Goal: Task Accomplishment & Management: Manage account settings

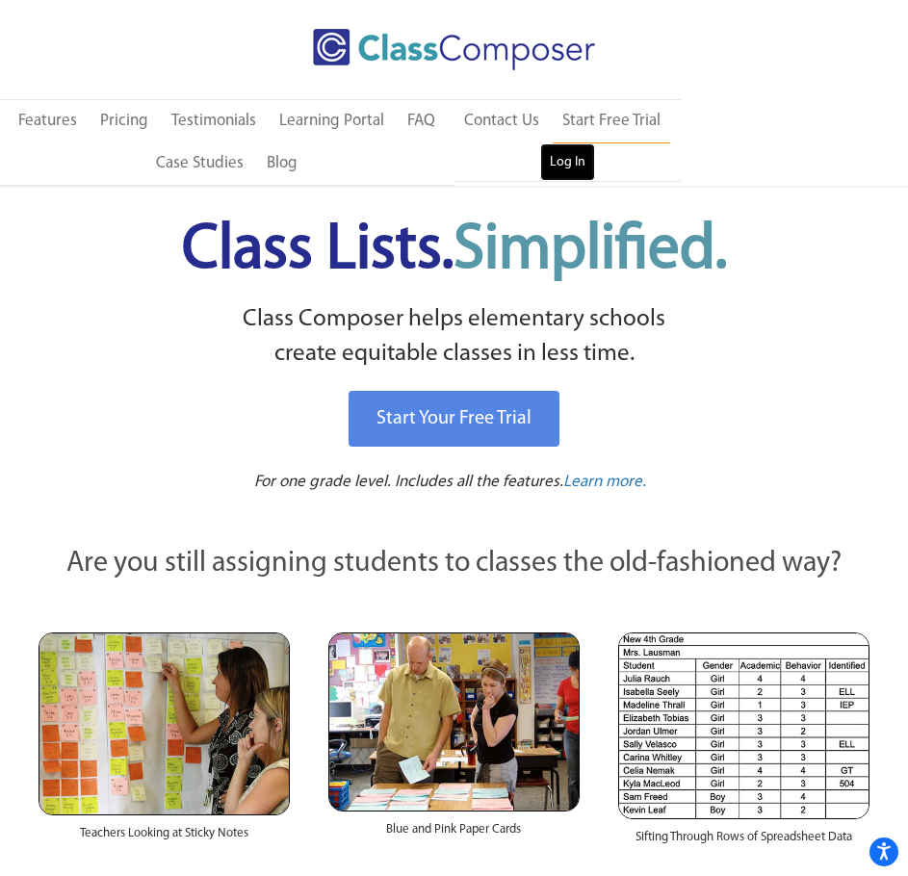
click at [564, 161] on link "Log In" at bounding box center [567, 162] width 55 height 39
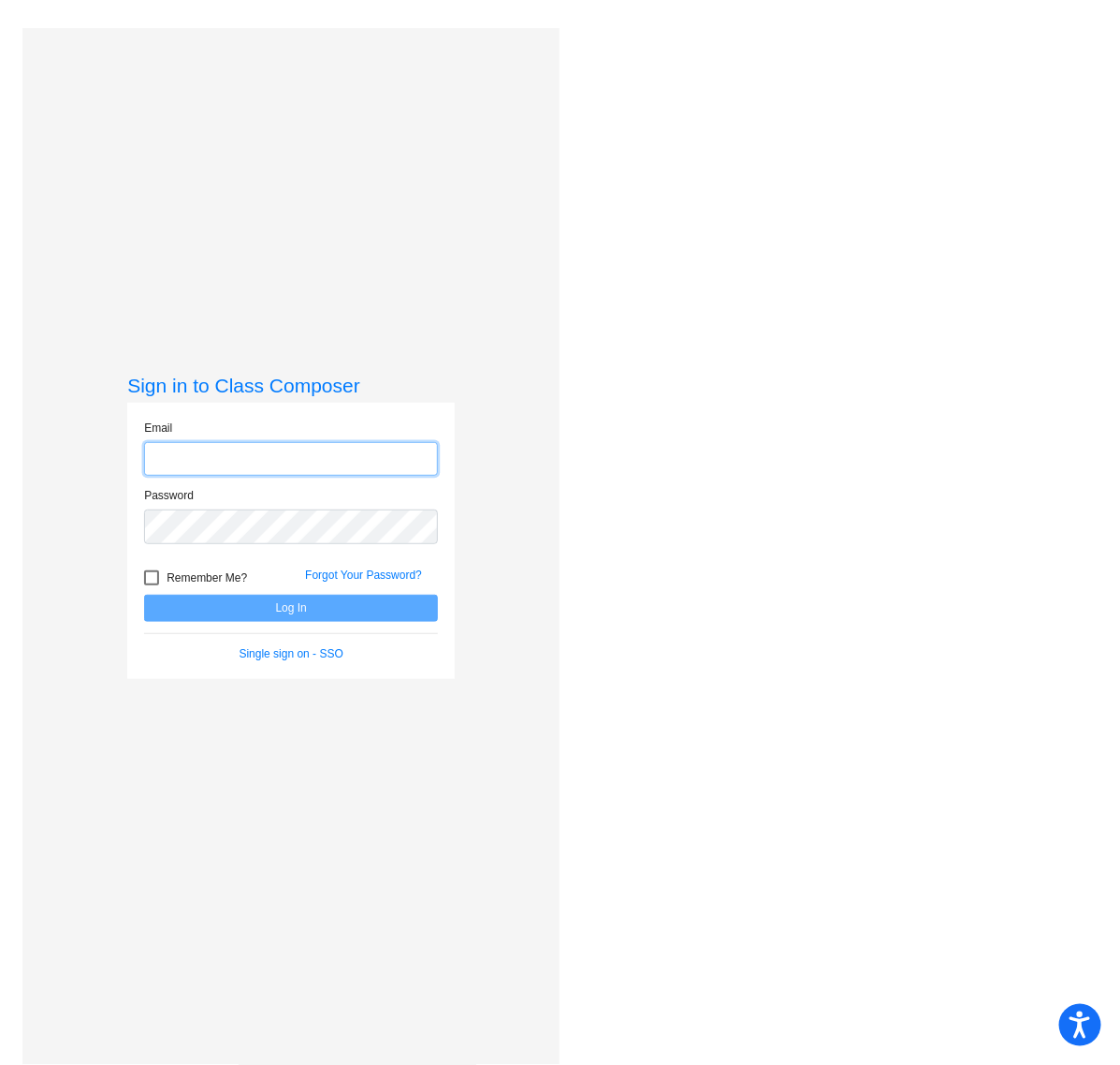
type input "[EMAIL_ADDRESS][PERSON_NAME][DOMAIN_NAME]"
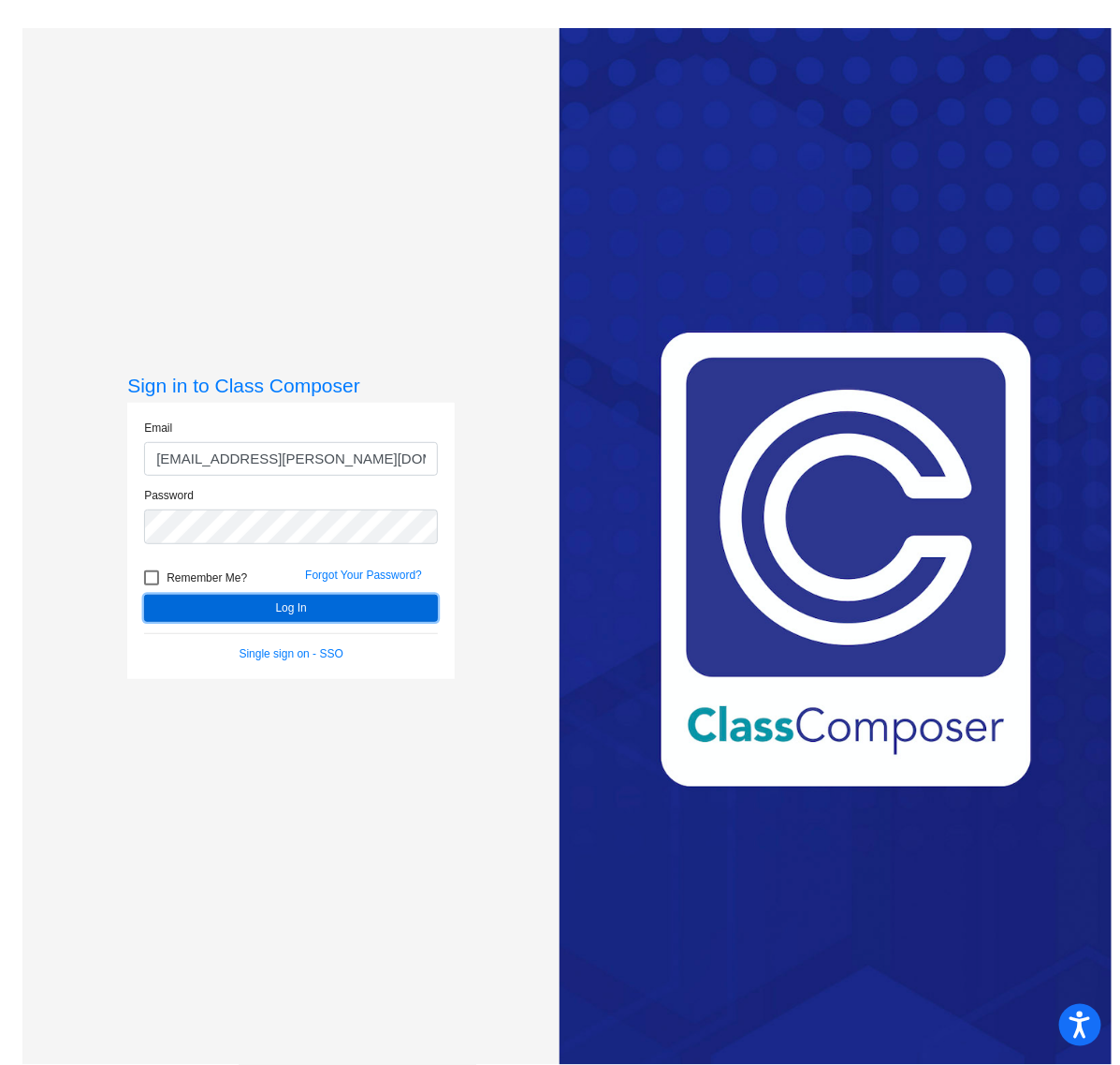
click at [319, 610] on button "Log In" at bounding box center [291, 608] width 294 height 27
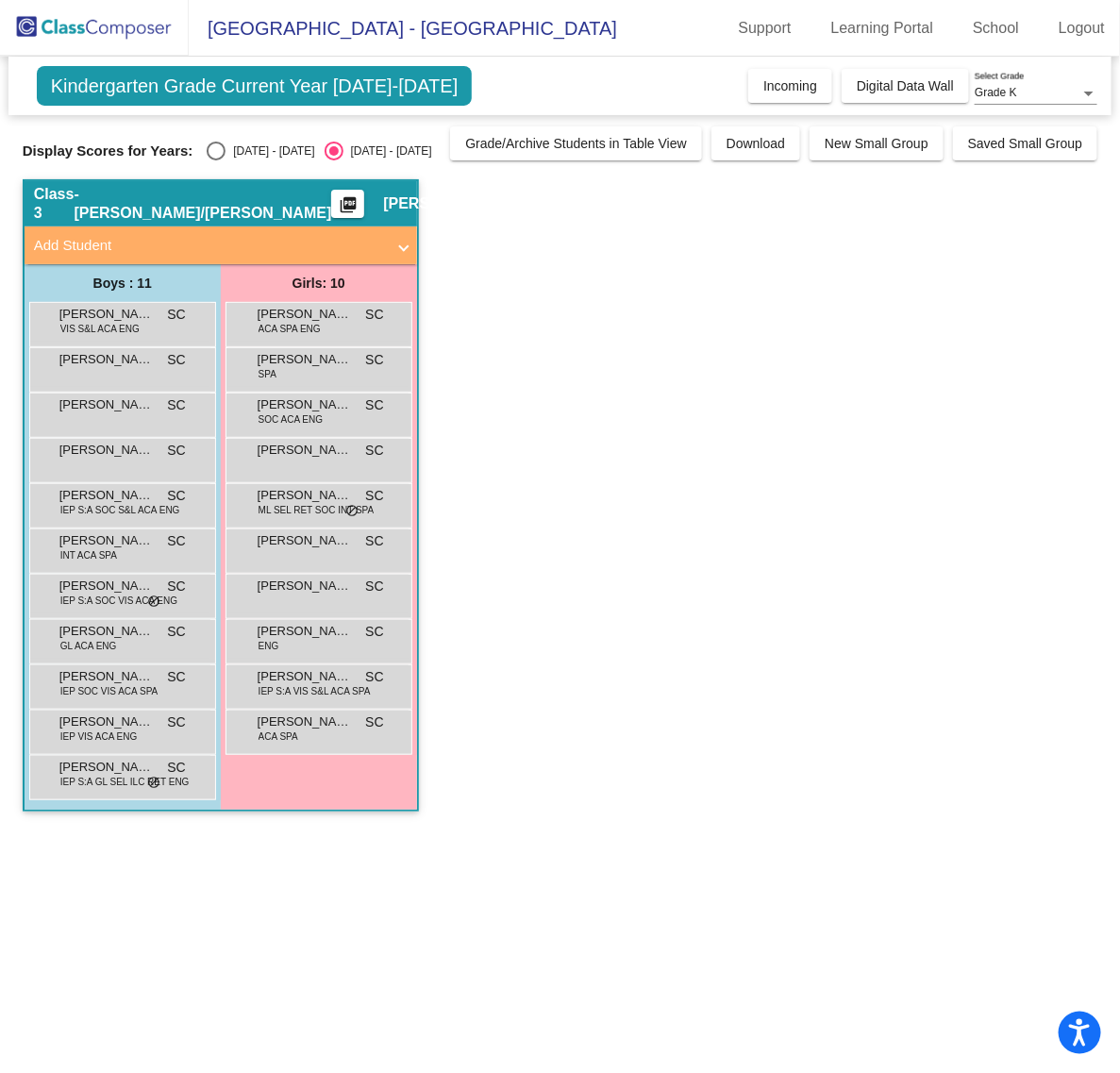
click at [495, 627] on app-classroom "Class 3 - [PERSON_NAME]/[PERSON_NAME] picture_as_pdf [PERSON_NAME] Add Student …" at bounding box center [560, 505] width 1075 height 651
click at [217, 154] on div "Select an option" at bounding box center [216, 150] width 19 height 19
click at [216, 161] on input "[DATE] - [DATE]" at bounding box center [215, 161] width 1 height 1
radio input "true"
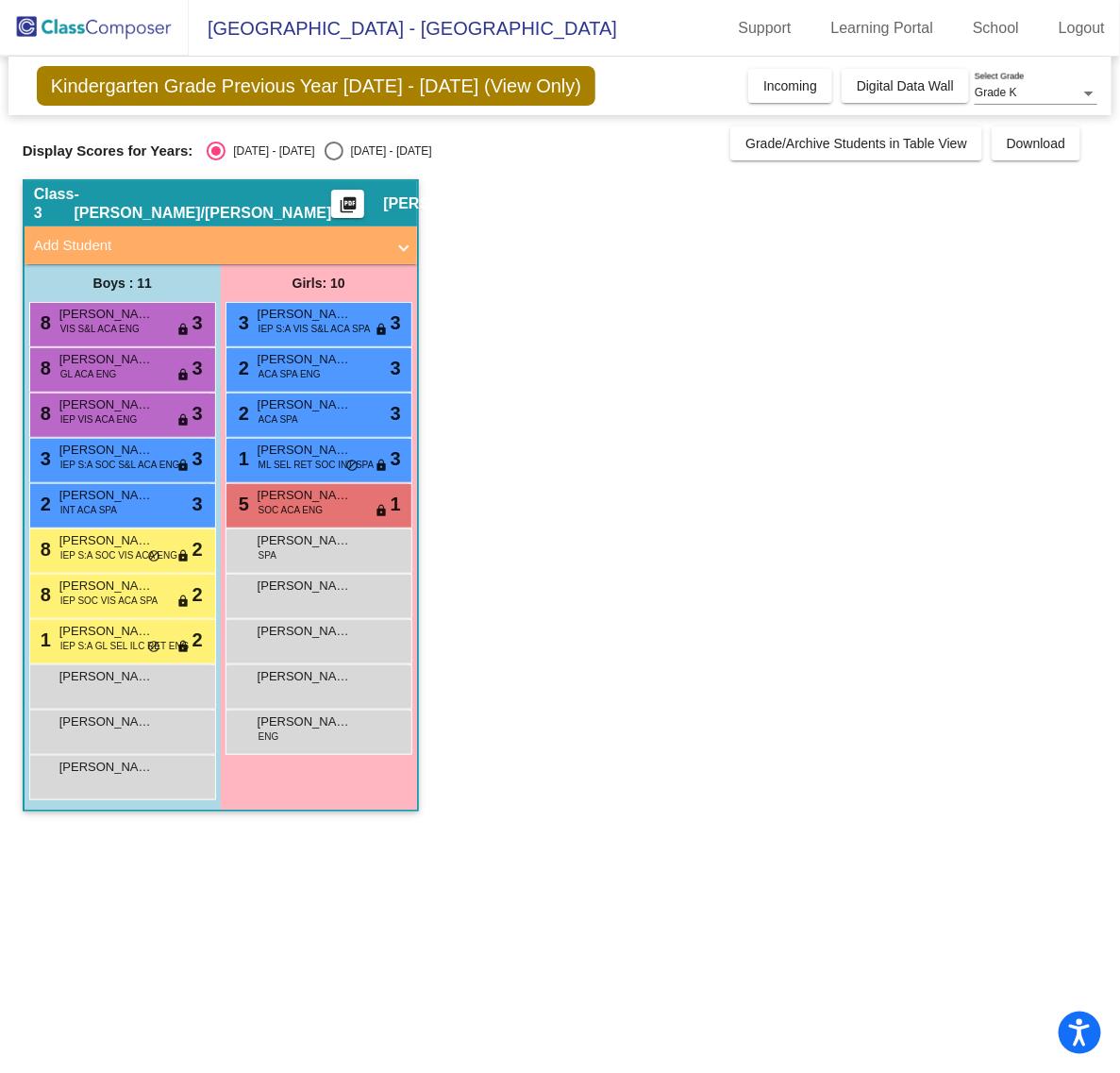
click at [324, 149] on div "Select an option" at bounding box center [333, 150] width 19 height 19
click at [333, 161] on input "[DATE] - [DATE]" at bounding box center [333, 161] width 1 height 1
radio input "true"
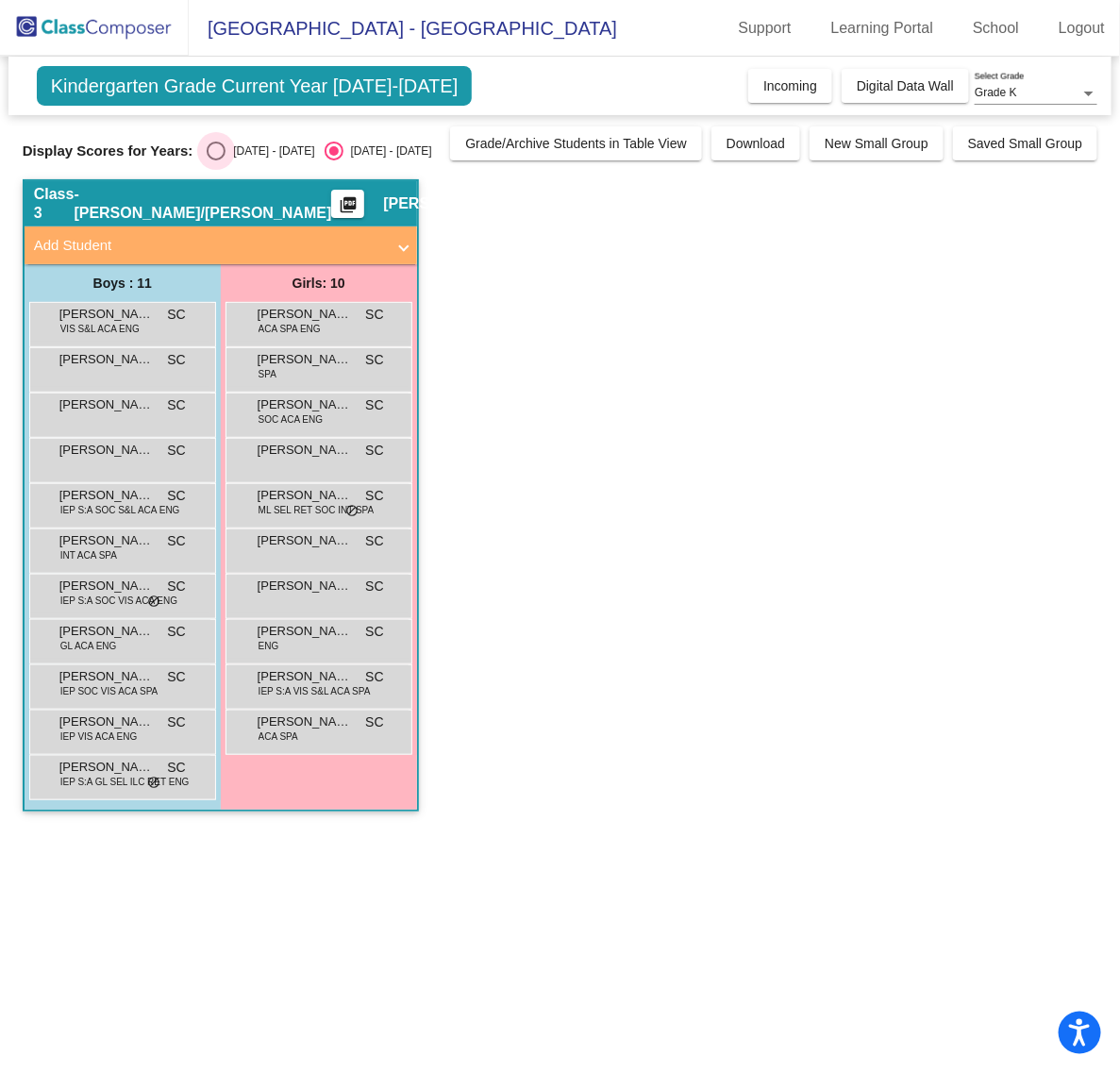
click at [214, 151] on div "Select an option" at bounding box center [216, 150] width 19 height 19
click at [215, 161] on input "[DATE] - [DATE]" at bounding box center [215, 161] width 1 height 1
radio input "true"
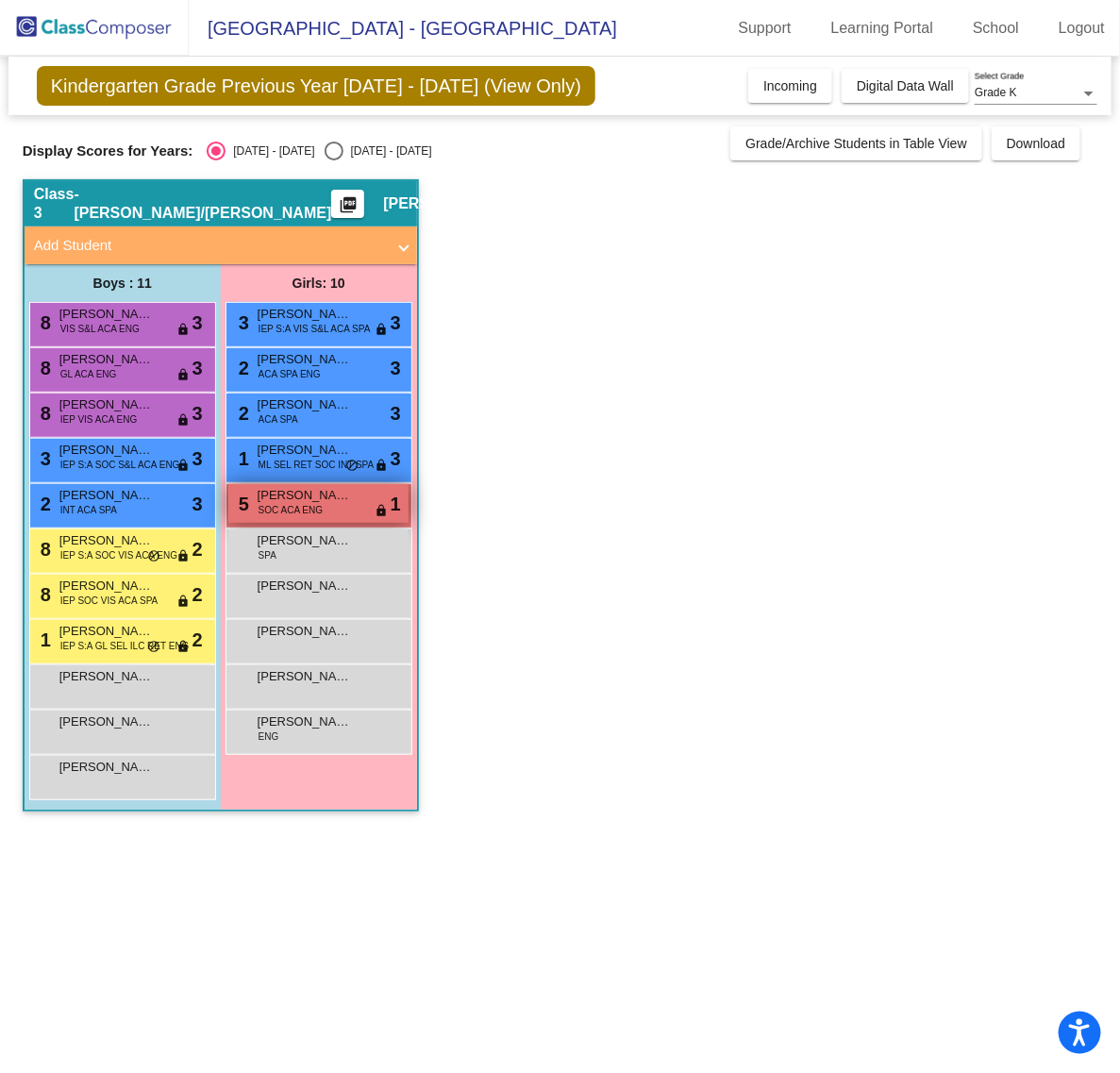
click at [326, 511] on div "5 [PERSON_NAME] SOC ACA ENG lock do_not_disturb_alt 1" at bounding box center [318, 503] width 180 height 38
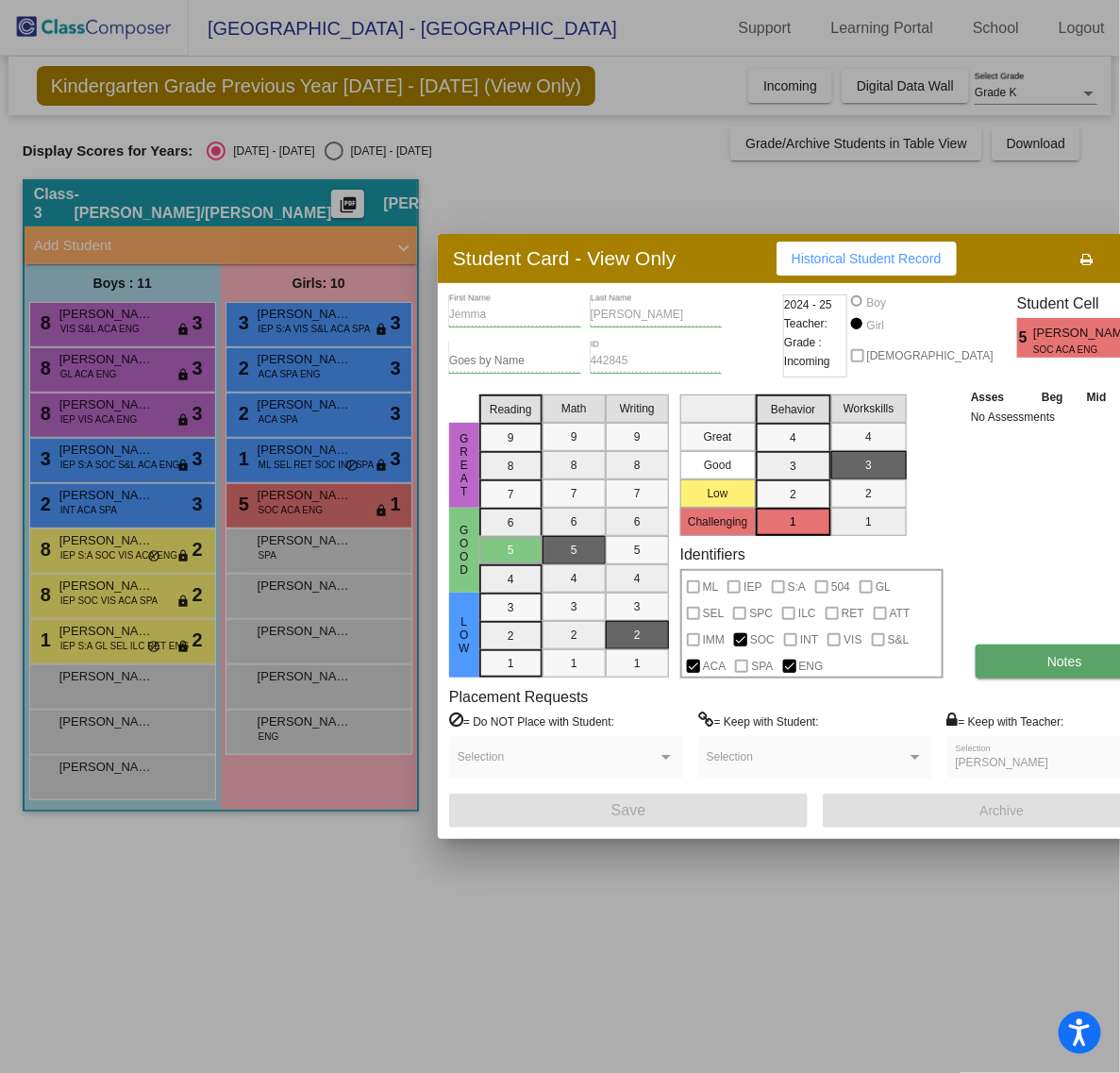
click at [975, 667] on button "Notes" at bounding box center [1064, 661] width 178 height 34
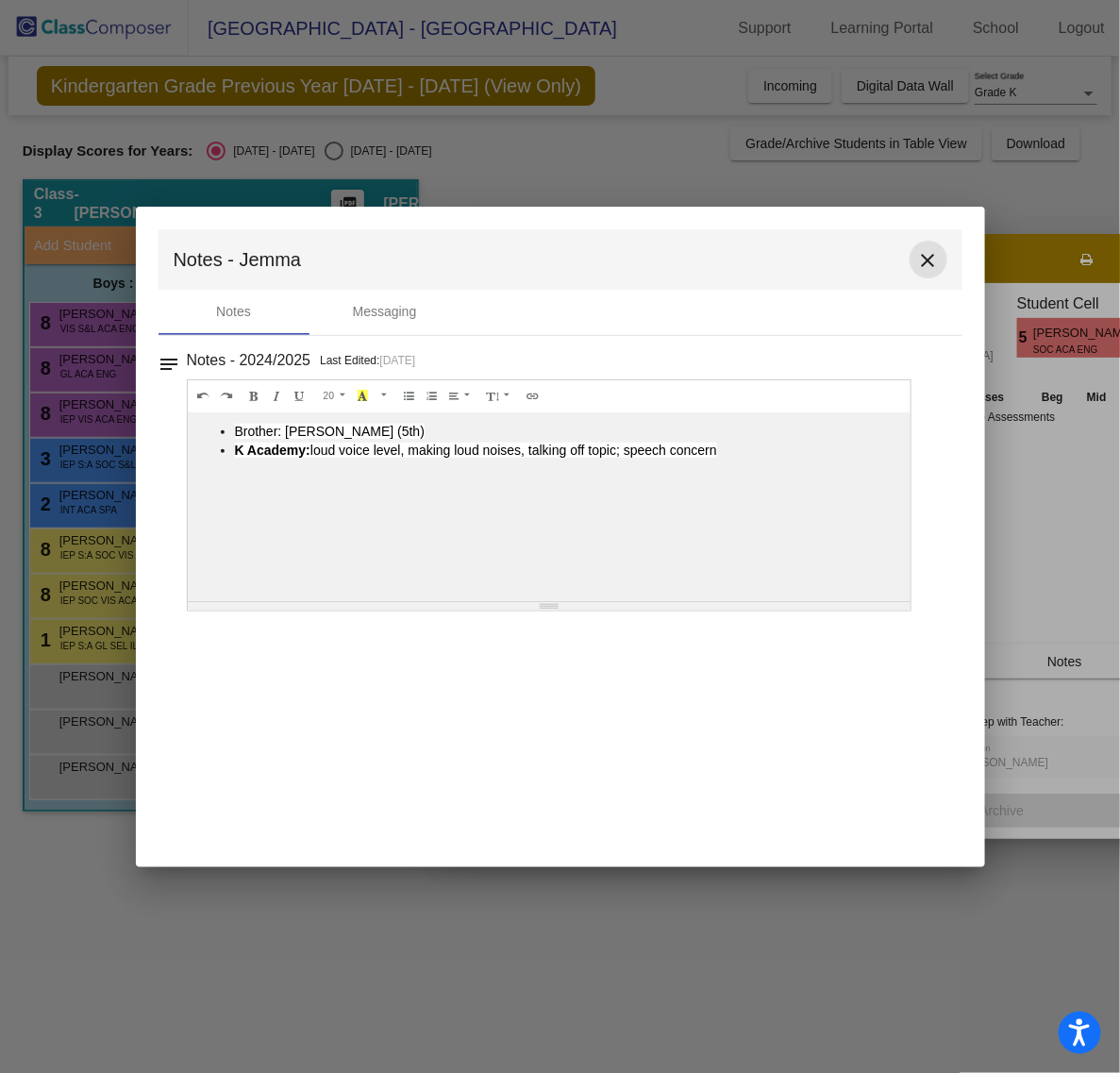
click at [924, 265] on mat-icon "close" at bounding box center [928, 260] width 23 height 23
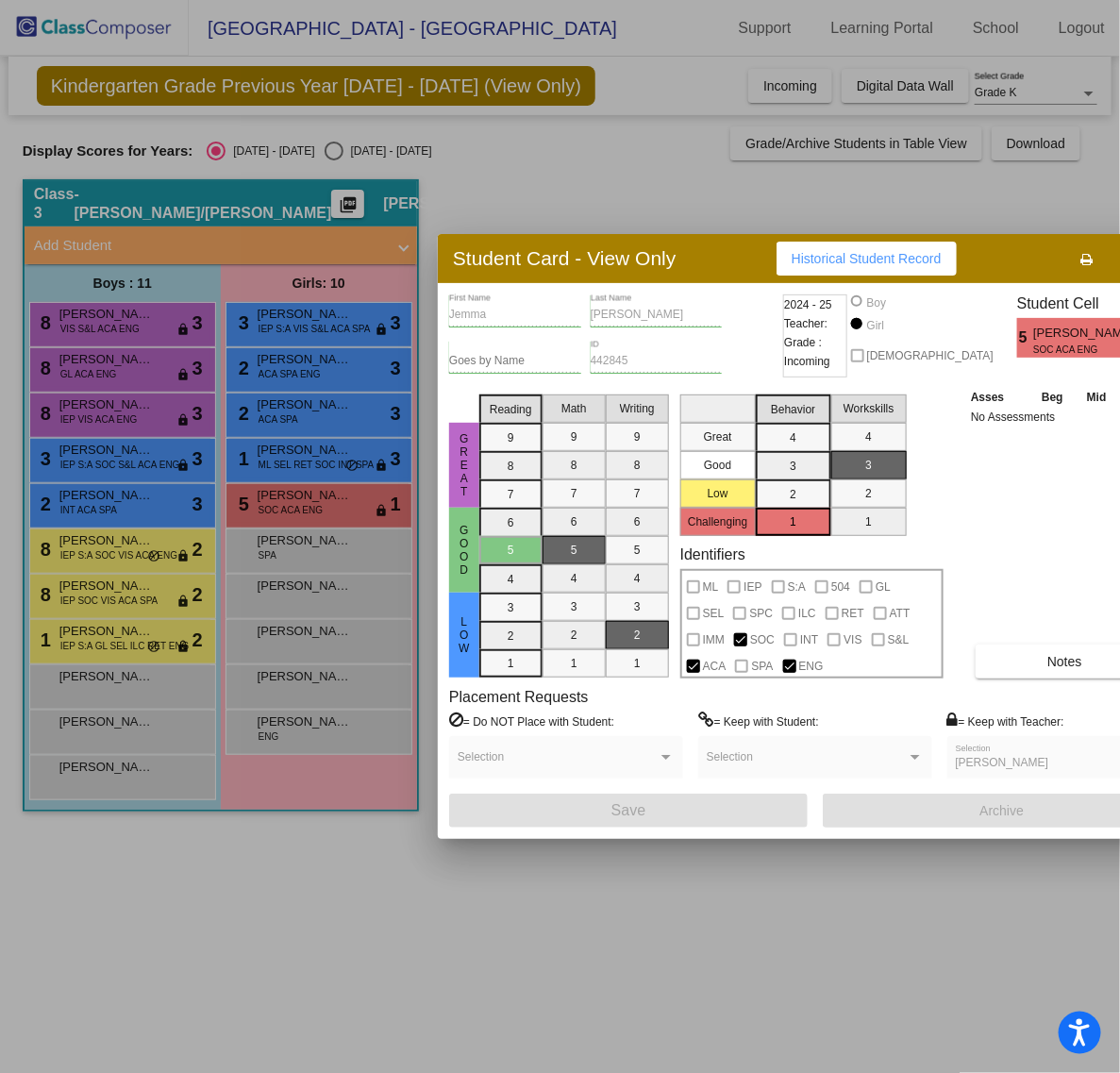
click at [860, 467] on mat-selection-list "Workskills 4 3 2 1" at bounding box center [868, 462] width 75 height 149
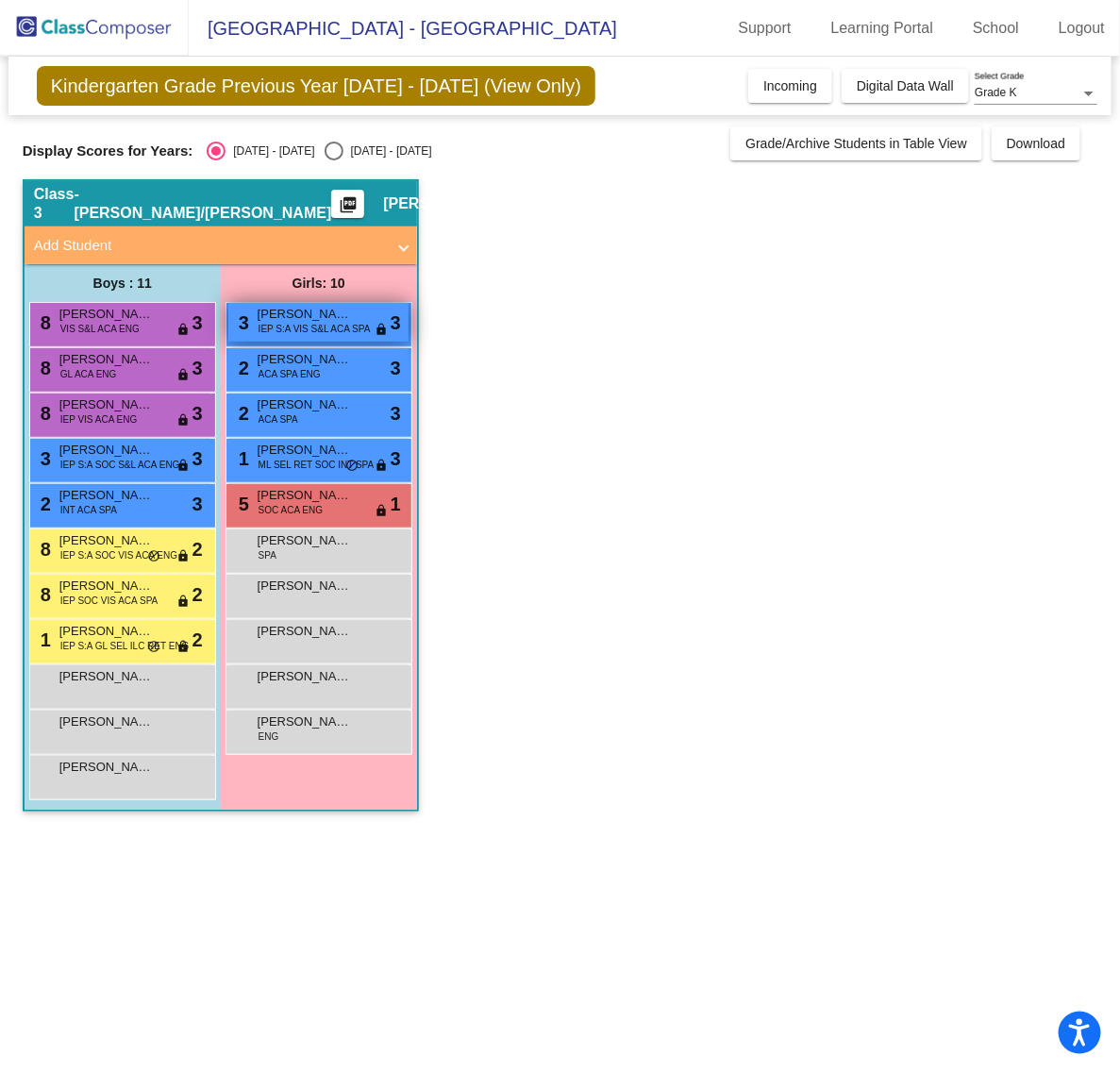
click at [310, 332] on span "IEP S:A VIS S&L ACA SPA" at bounding box center [315, 328] width 113 height 14
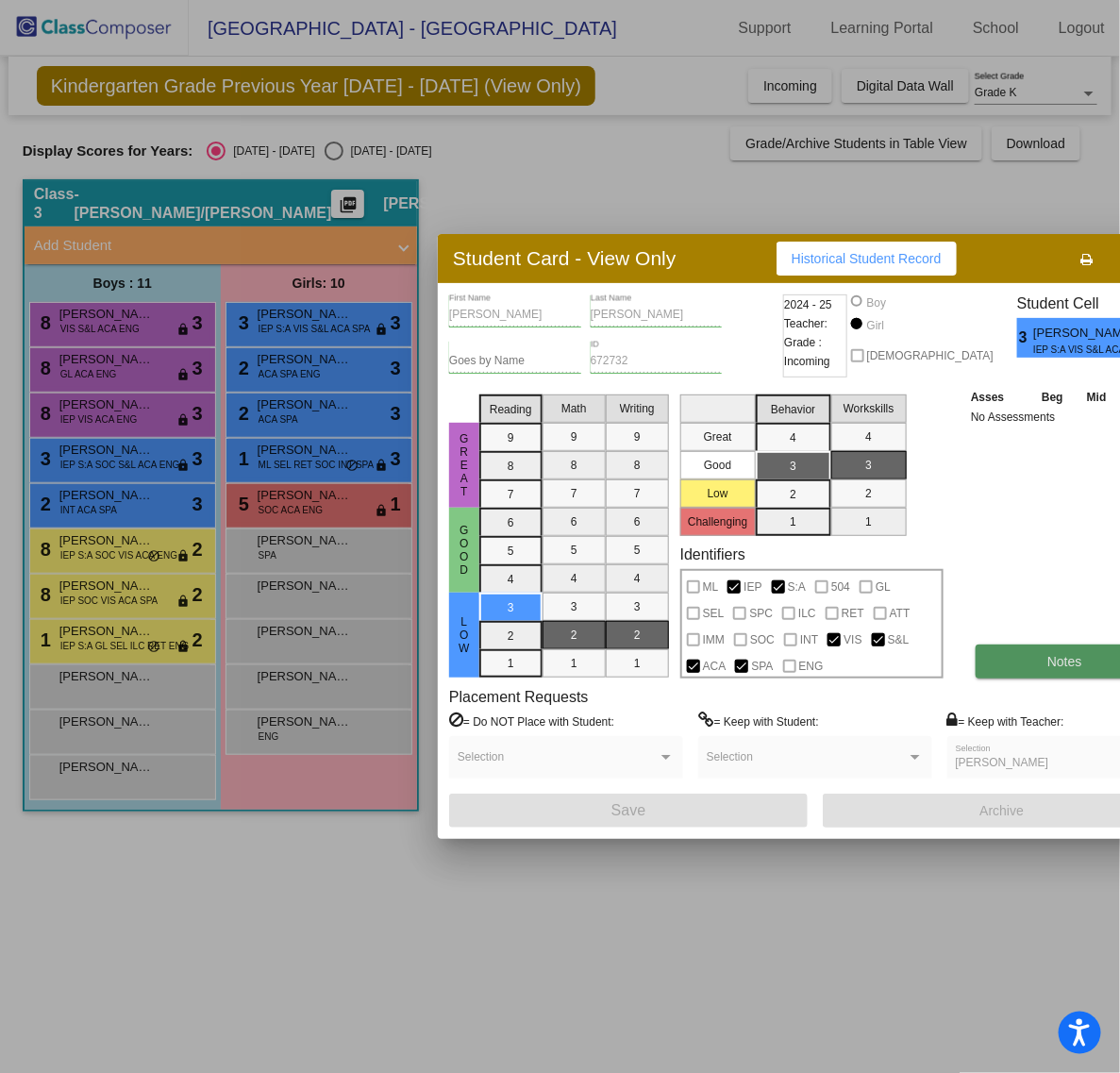
click at [976, 658] on button "Notes" at bounding box center [1064, 661] width 178 height 34
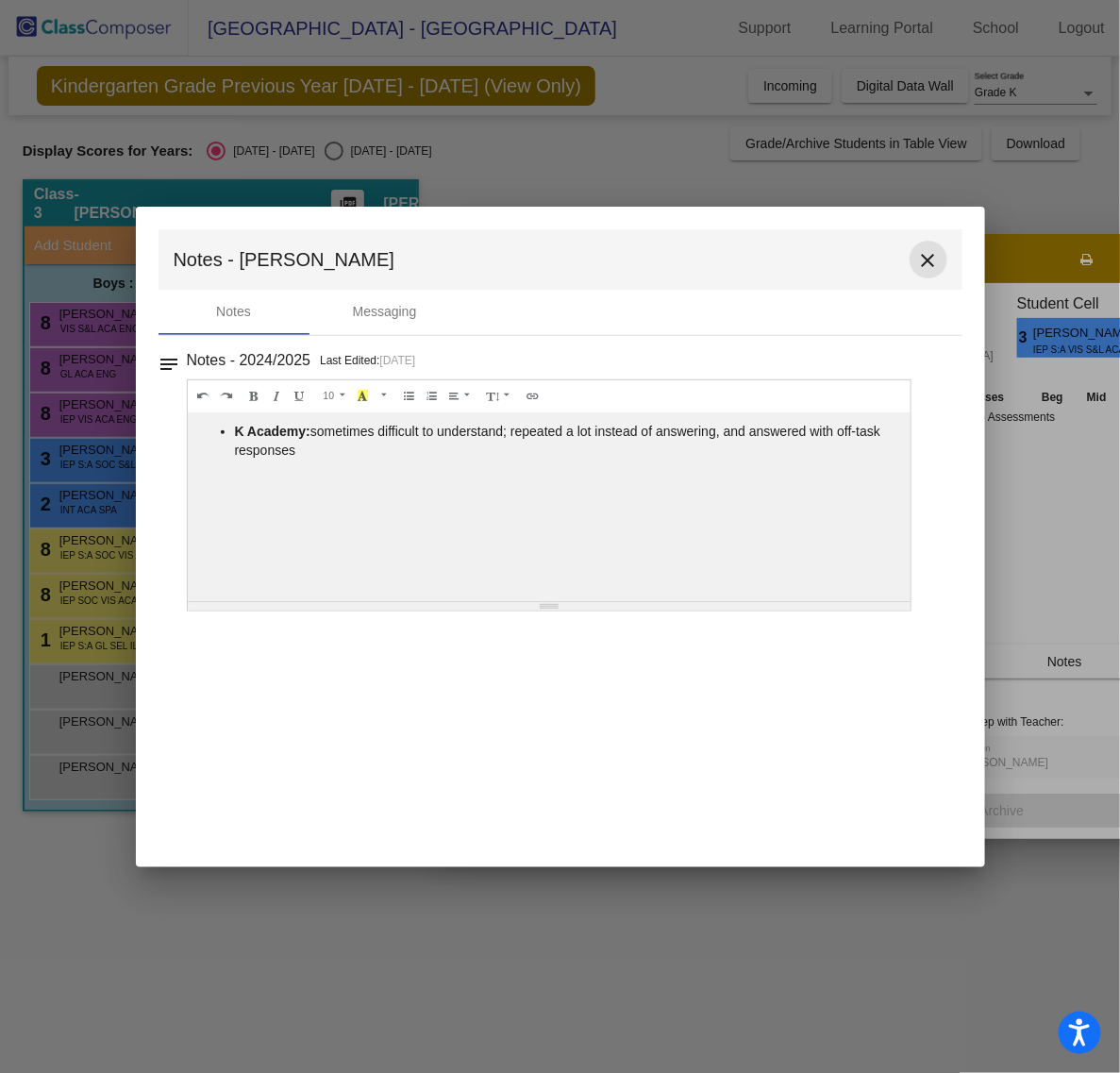
click at [934, 262] on mat-icon "close" at bounding box center [928, 260] width 23 height 23
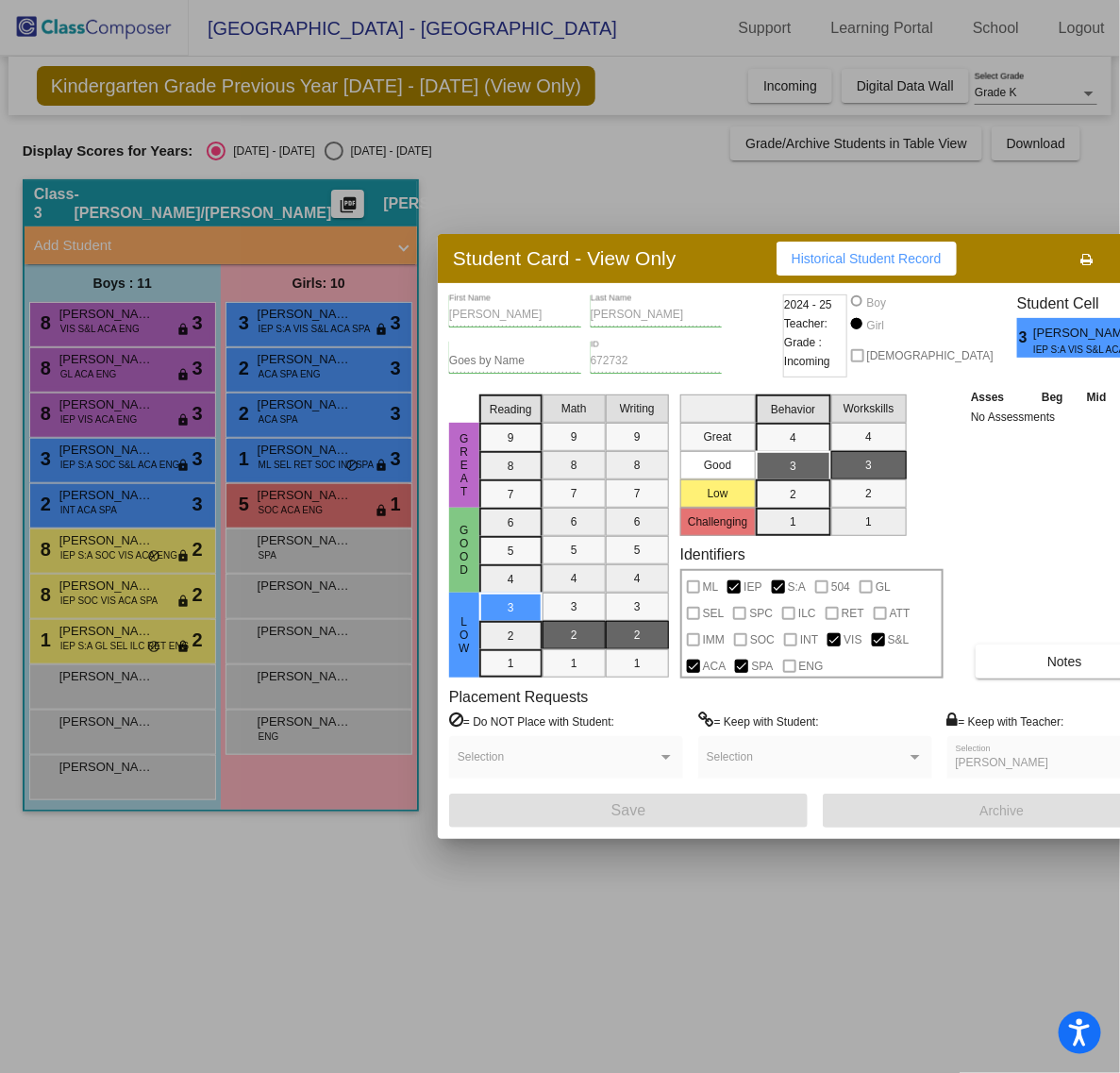
drag, startPoint x: 960, startPoint y: 380, endPoint x: 999, endPoint y: 468, distance: 96.3
click at [999, 468] on div "Asses Beg Mid End No Assessments Notes" at bounding box center [1065, 532] width 198 height 291
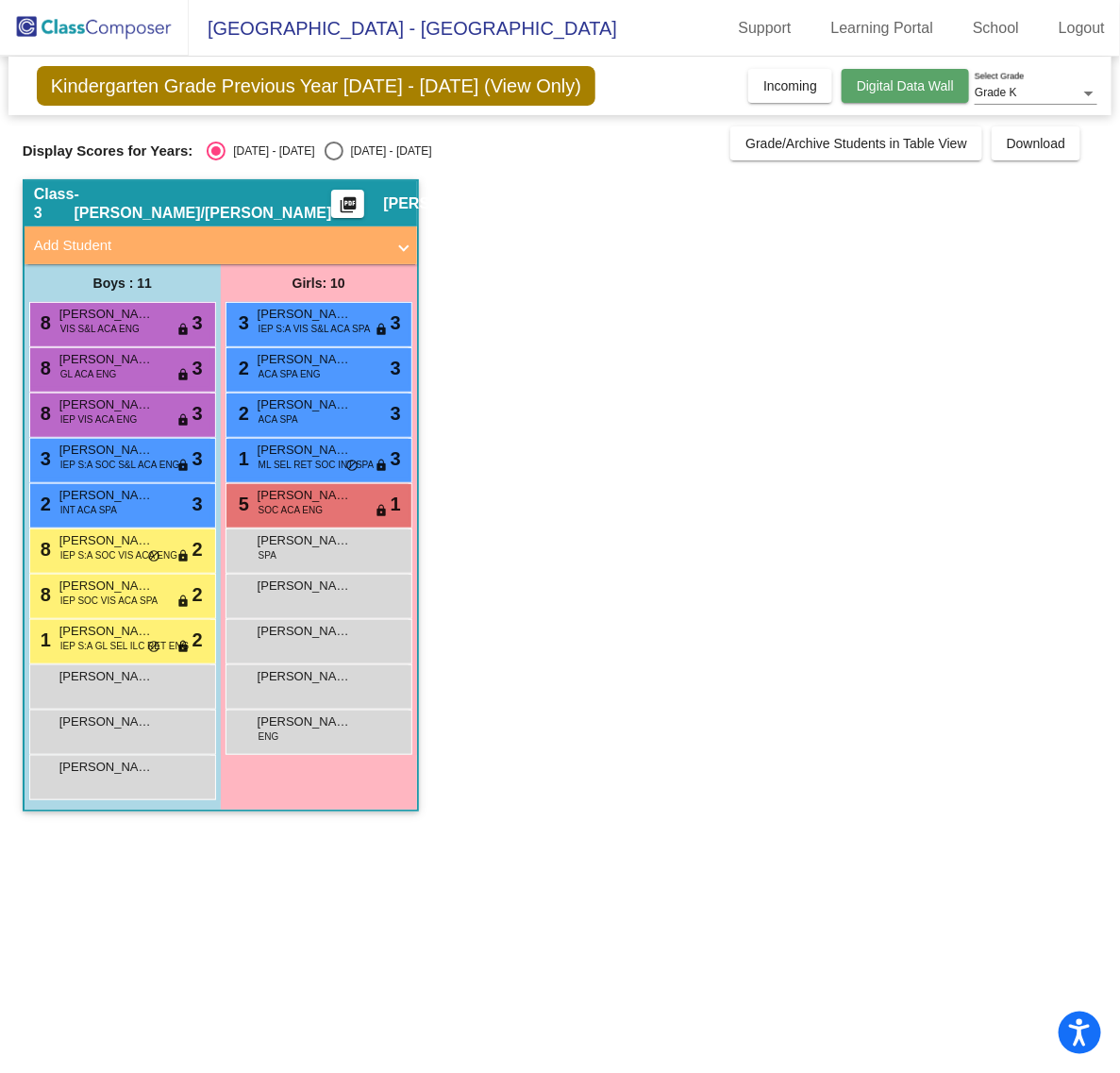
click at [934, 96] on button "Digital Data Wall" at bounding box center [905, 85] width 127 height 34
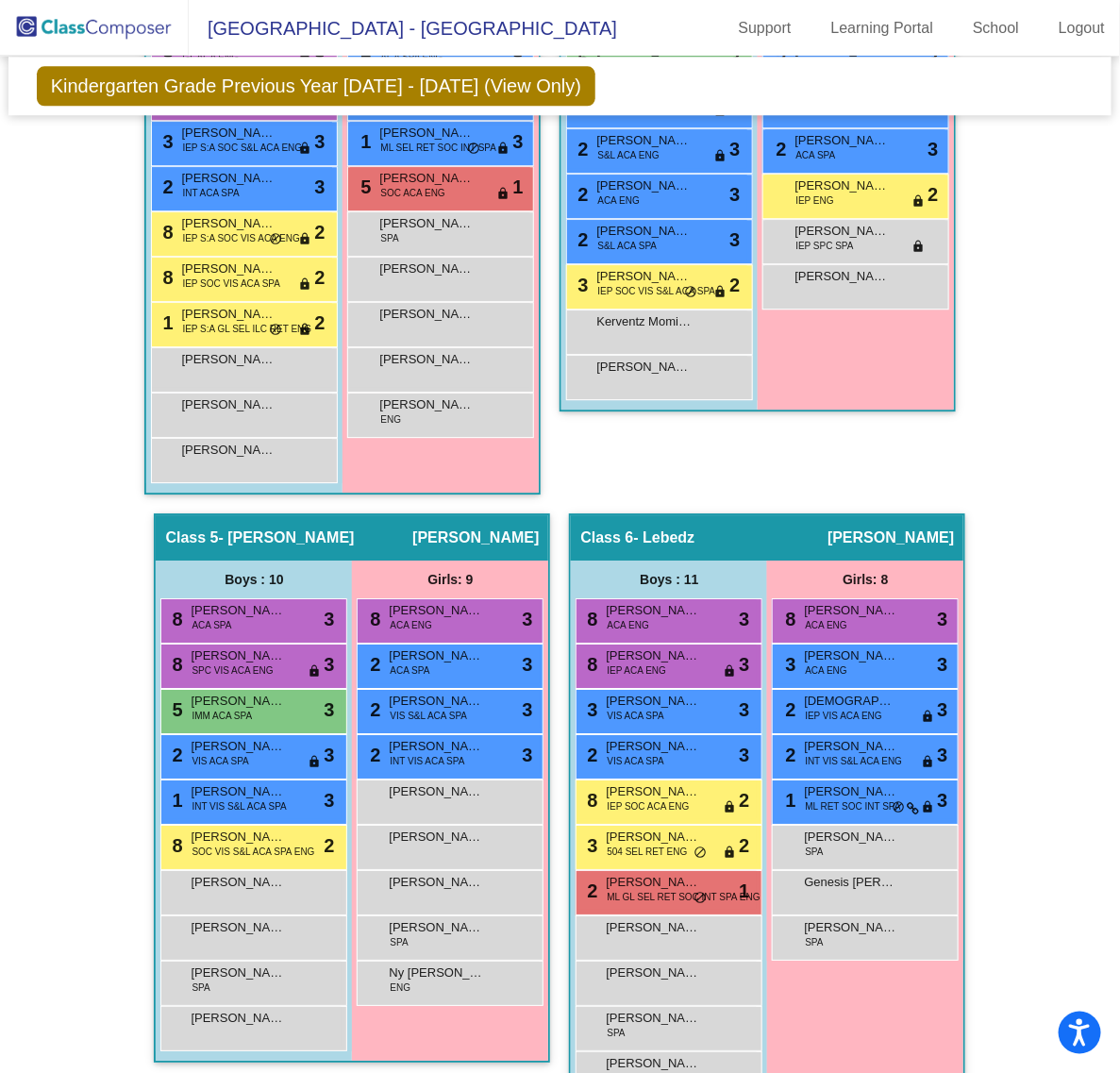
scroll to position [1628, 0]
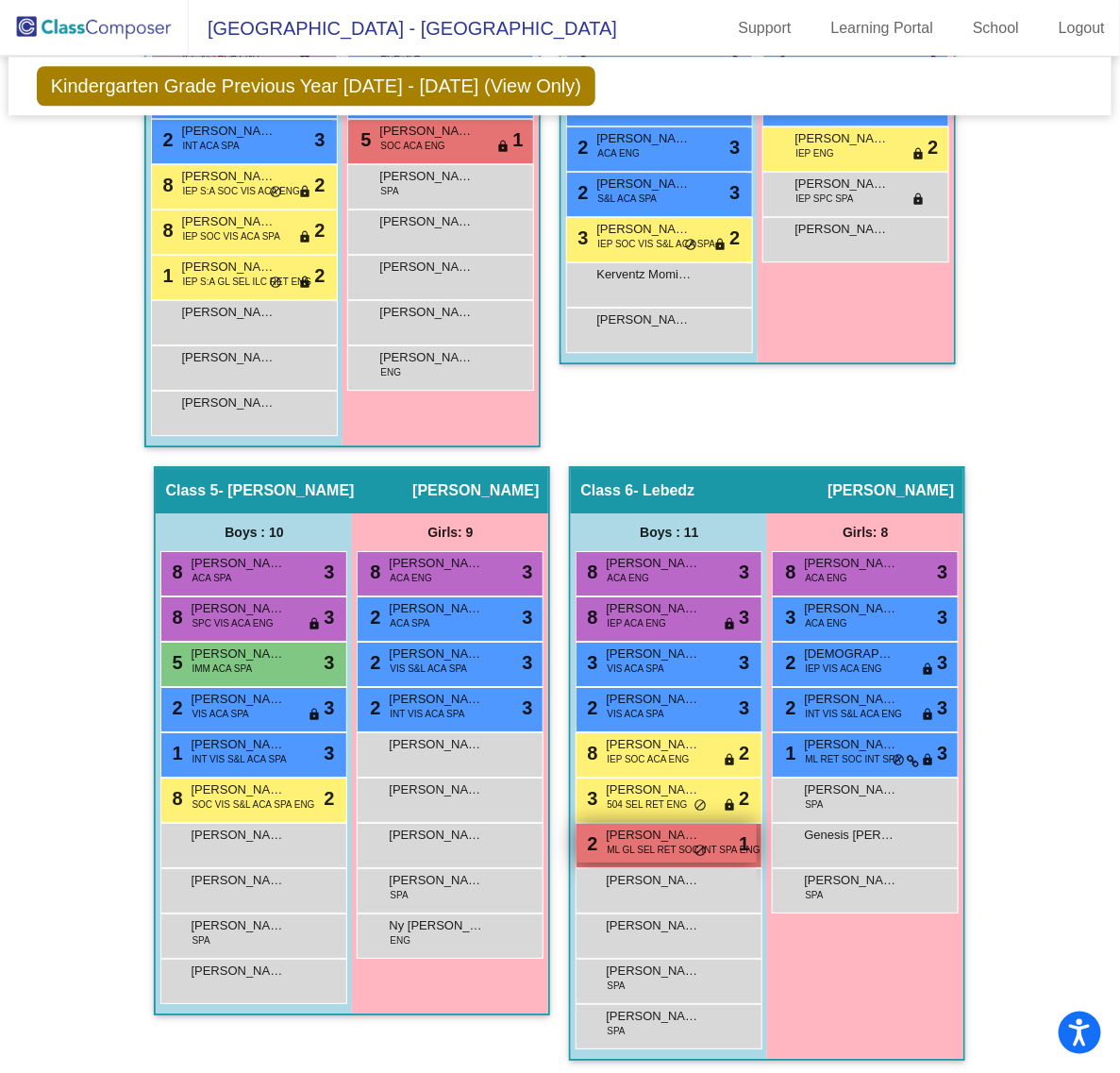
click at [692, 825] on span "[PERSON_NAME]" at bounding box center [653, 834] width 94 height 19
drag, startPoint x: 658, startPoint y: 836, endPoint x: 1040, endPoint y: 969, distance: 404.5
click at [1040, 969] on div "Hallway - Hallway Class picture_as_pdf Add Student First Name Last Name Student…" at bounding box center [560, 27] width 1075 height 2104
click at [1056, 637] on div "Hallway - Hallway Class picture_as_pdf Add Student First Name Last Name Student…" at bounding box center [560, 27] width 1075 height 2104
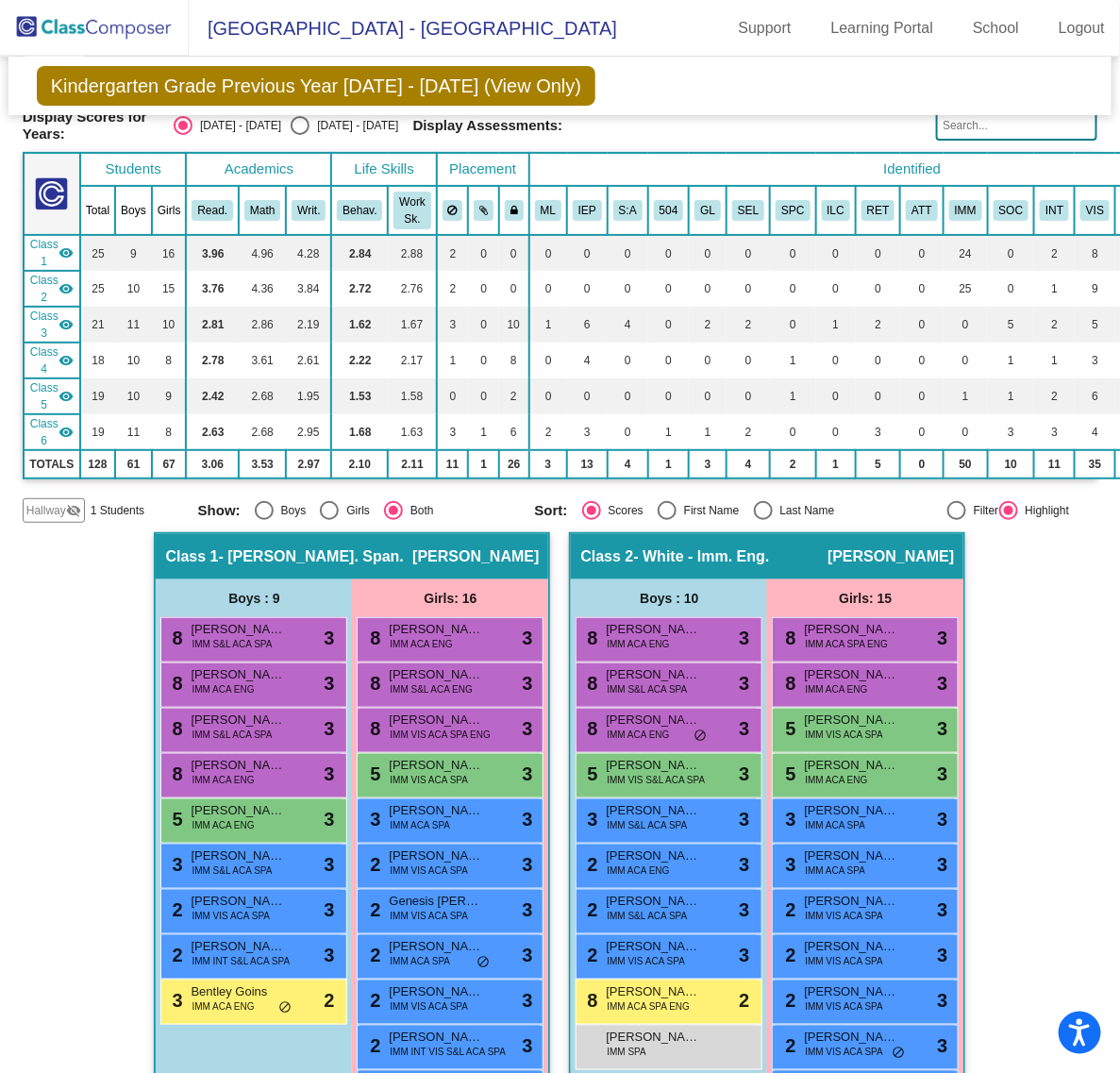
scroll to position [0, 0]
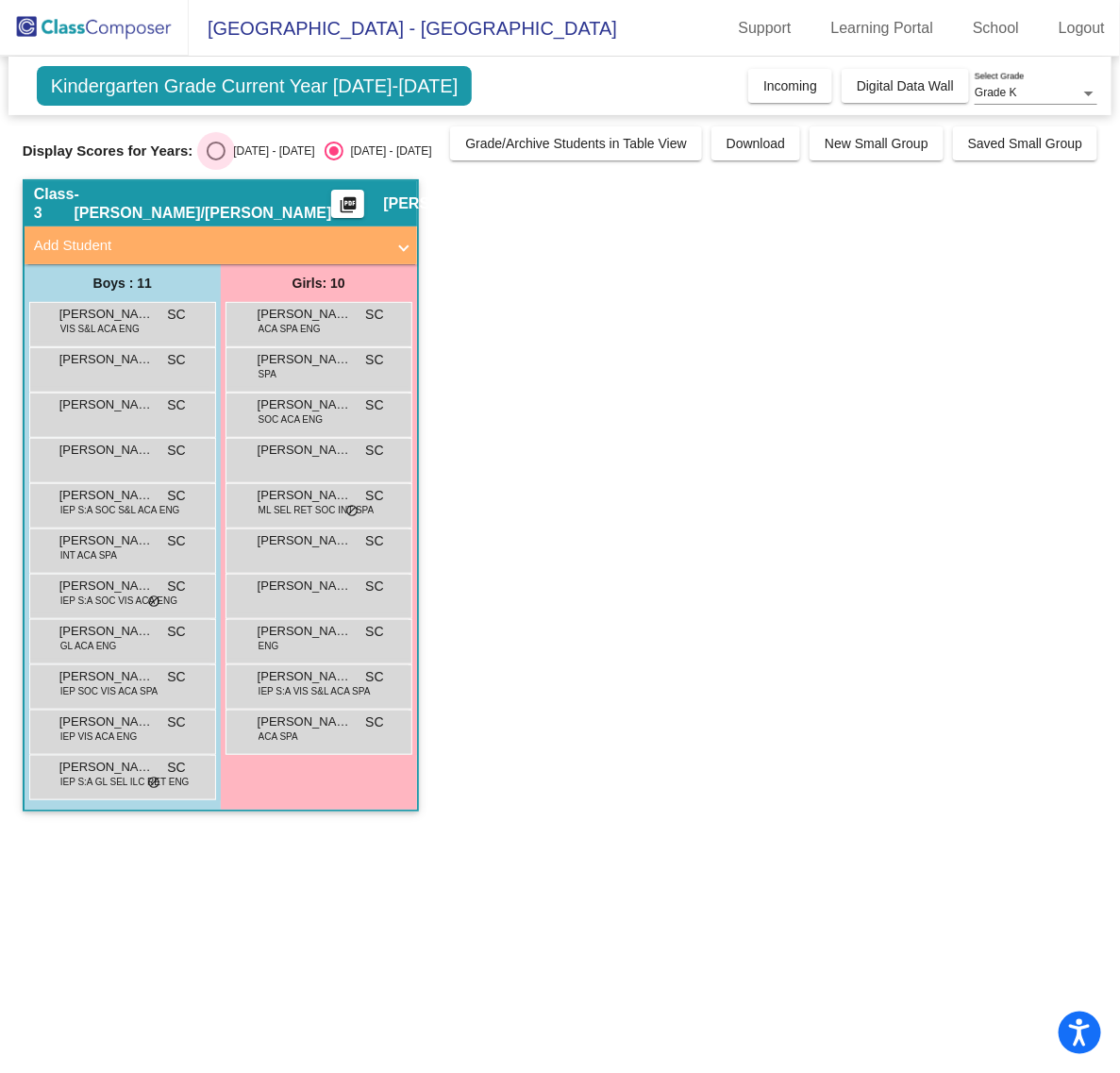
click at [214, 156] on div "Select an option" at bounding box center [216, 150] width 19 height 19
click at [215, 161] on input "[DATE] - [DATE]" at bounding box center [215, 161] width 1 height 1
radio input "true"
